Goal: Information Seeking & Learning: Learn about a topic

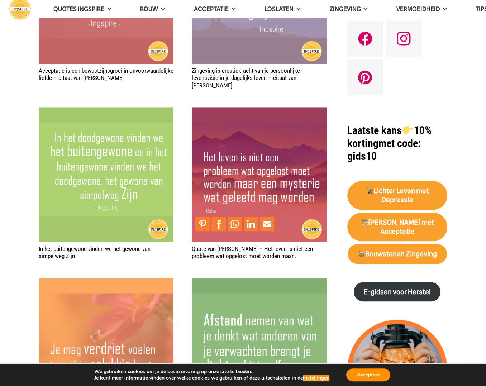
scroll to position [550, 0]
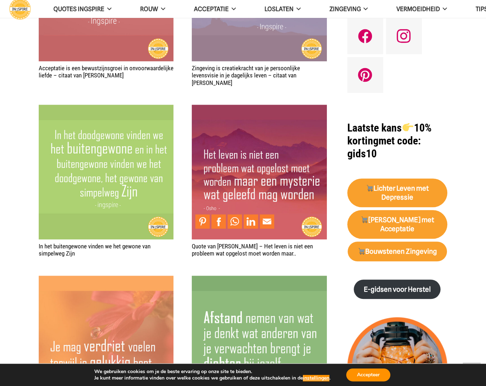
click at [247, 167] on img "Quote van Osho – Het leven is niet een probleem wat opgelost moet worden maar.." at bounding box center [259, 172] width 135 height 135
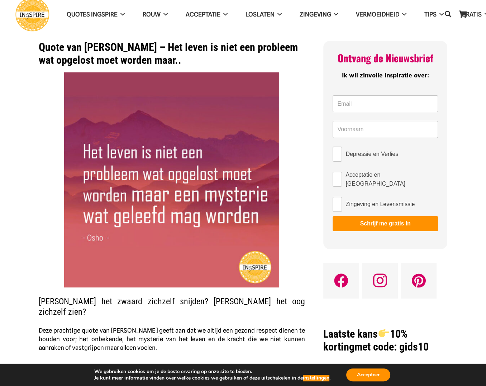
click at [253, 265] on img at bounding box center [171, 179] width 215 height 215
click at [253, 267] on img at bounding box center [171, 179] width 215 height 215
click at [90, 152] on img at bounding box center [171, 179] width 215 height 215
click at [301, 146] on div at bounding box center [172, 179] width 266 height 215
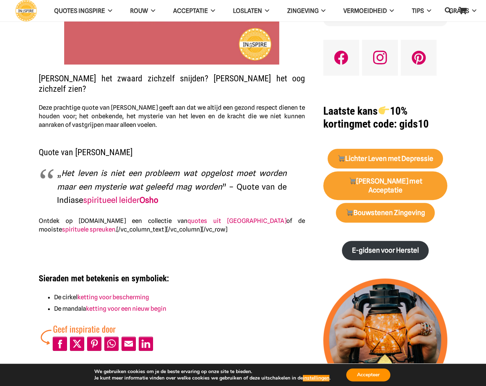
scroll to position [227, 0]
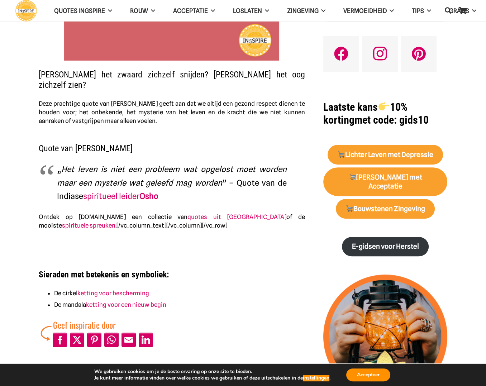
click at [64, 165] on em "Het leven is niet een probleem wat opgelost moet worden maar een mysterie wat g…" at bounding box center [172, 176] width 230 height 23
drag, startPoint x: 63, startPoint y: 155, endPoint x: 215, endPoint y: 166, distance: 152.4
click at [215, 166] on p "„ Het leven is niet een probleem wat opgelost moet worden maar een mysterie wat…" at bounding box center [172, 183] width 230 height 41
click at [223, 171] on p "„ Het leven is niet een probleem wat opgelost moet worden maar een mysterie wat…" at bounding box center [172, 183] width 230 height 41
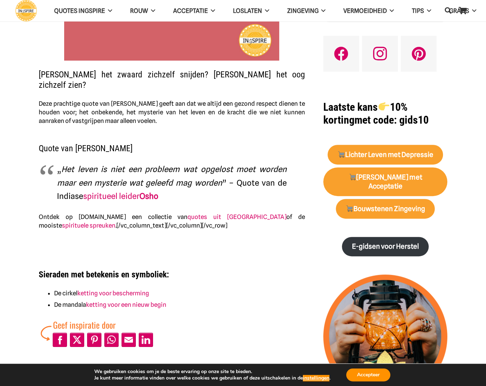
click at [223, 171] on p "„ Het leven is niet een probleem wat opgelost moet worden maar een mysterie wat…" at bounding box center [172, 183] width 230 height 41
click at [357, 376] on button "Accepteer" at bounding box center [368, 375] width 44 height 13
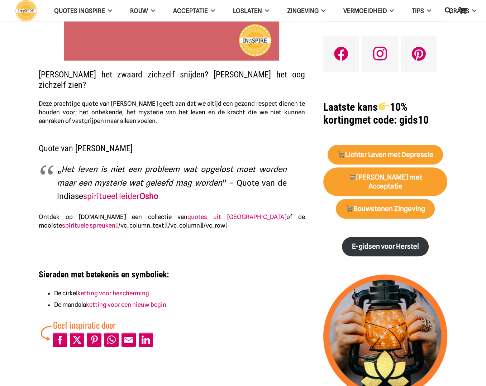
click at [223, 172] on p "„ Het leven is niet een probleem wat opgelost moet worden maar een mysterie wat…" at bounding box center [172, 183] width 230 height 41
drag, startPoint x: 214, startPoint y: 172, endPoint x: 47, endPoint y: 158, distance: 168.4
click at [47, 163] on blockquote "„ Het leven is niet een probleem wat opgelost moet worden maar een mysterie wat…" at bounding box center [172, 183] width 266 height 41
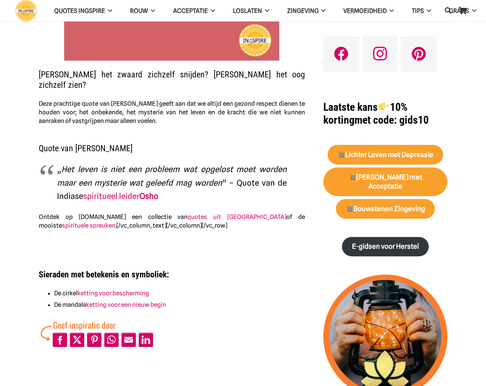
drag, startPoint x: 46, startPoint y: 158, endPoint x: 230, endPoint y: 167, distance: 183.8
click at [231, 167] on blockquote "„ Het leven is niet een probleem wat opgelost moet worden maar een mysterie wat…" at bounding box center [172, 183] width 266 height 41
drag, startPoint x: 65, startPoint y: 153, endPoint x: 227, endPoint y: 203, distance: 169.1
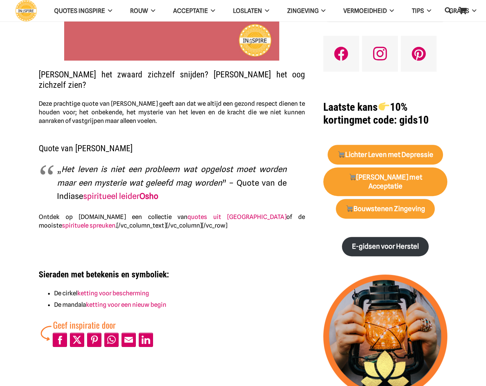
click at [290, 180] on blockquote "„ Het leven is niet een probleem wat opgelost moet worden maar een mysterie wat…" at bounding box center [172, 183] width 266 height 41
drag, startPoint x: 162, startPoint y: 174, endPoint x: 308, endPoint y: 33, distance: 202.6
